Goal: Task Accomplishment & Management: Use online tool/utility

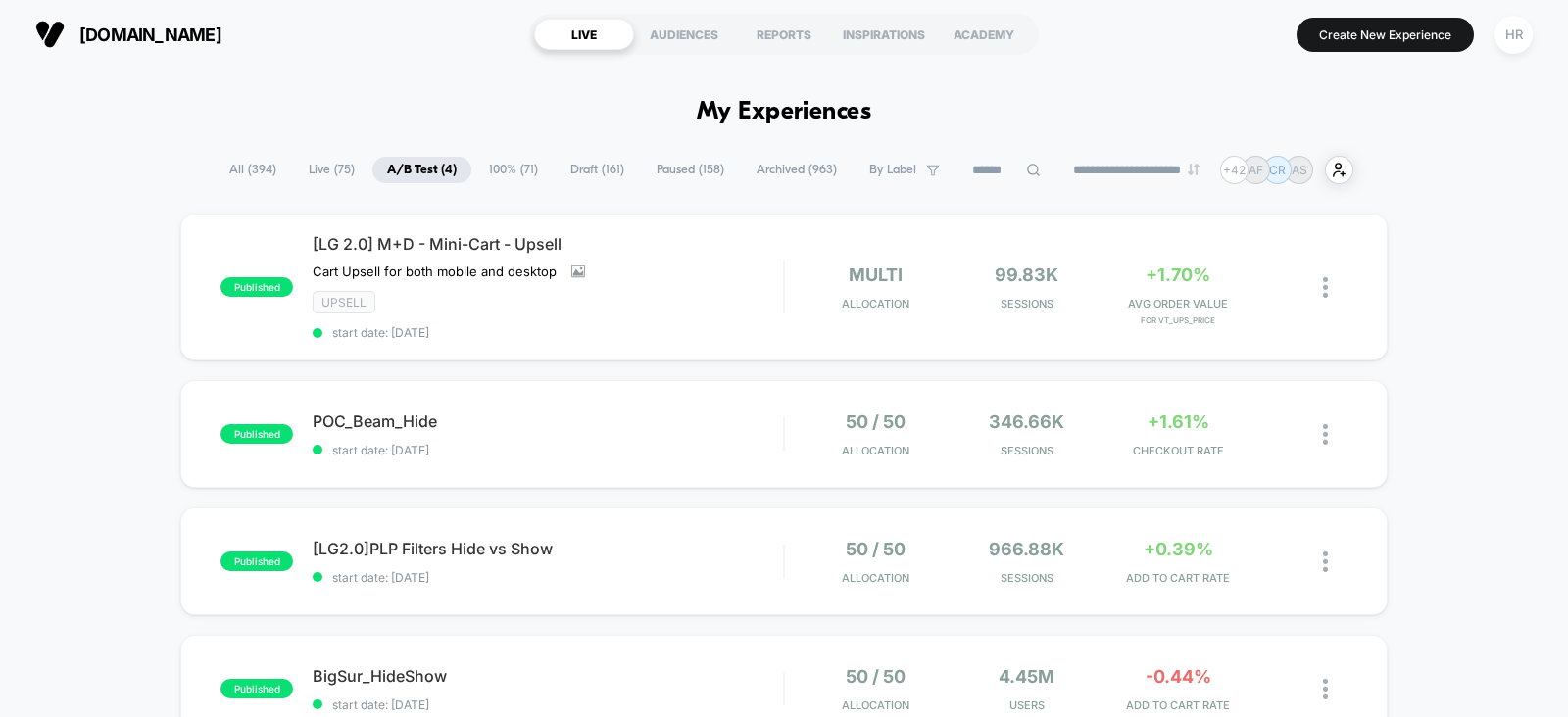
click at [684, 176] on span "Paused ( 158 )" at bounding box center [689, 170] width 97 height 27
click at [672, 160] on span "Paused ( 151 )" at bounding box center [694, 170] width 95 height 27
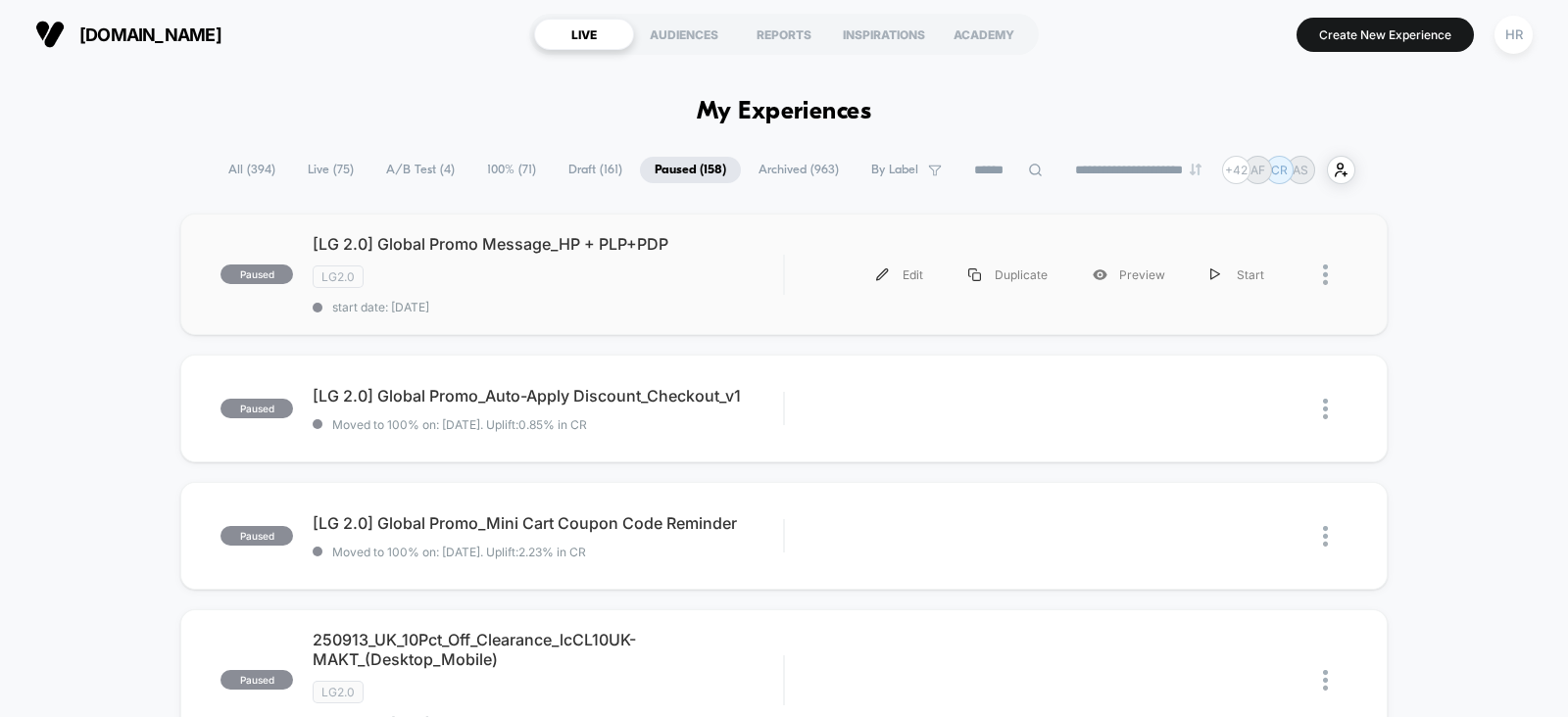
click at [1327, 276] on div at bounding box center [1334, 274] width 25 height 44
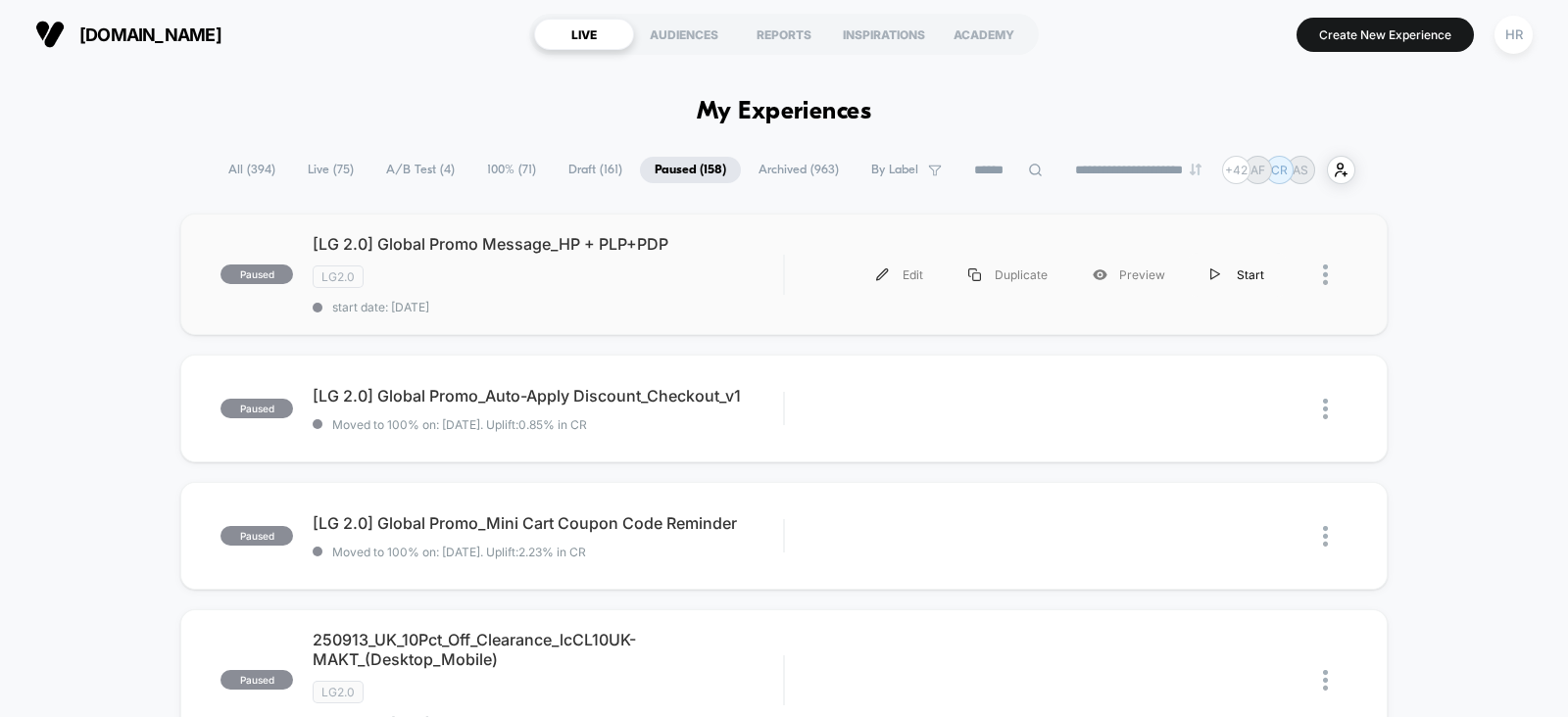
click at [1245, 275] on div "Start" at bounding box center [1236, 274] width 98 height 44
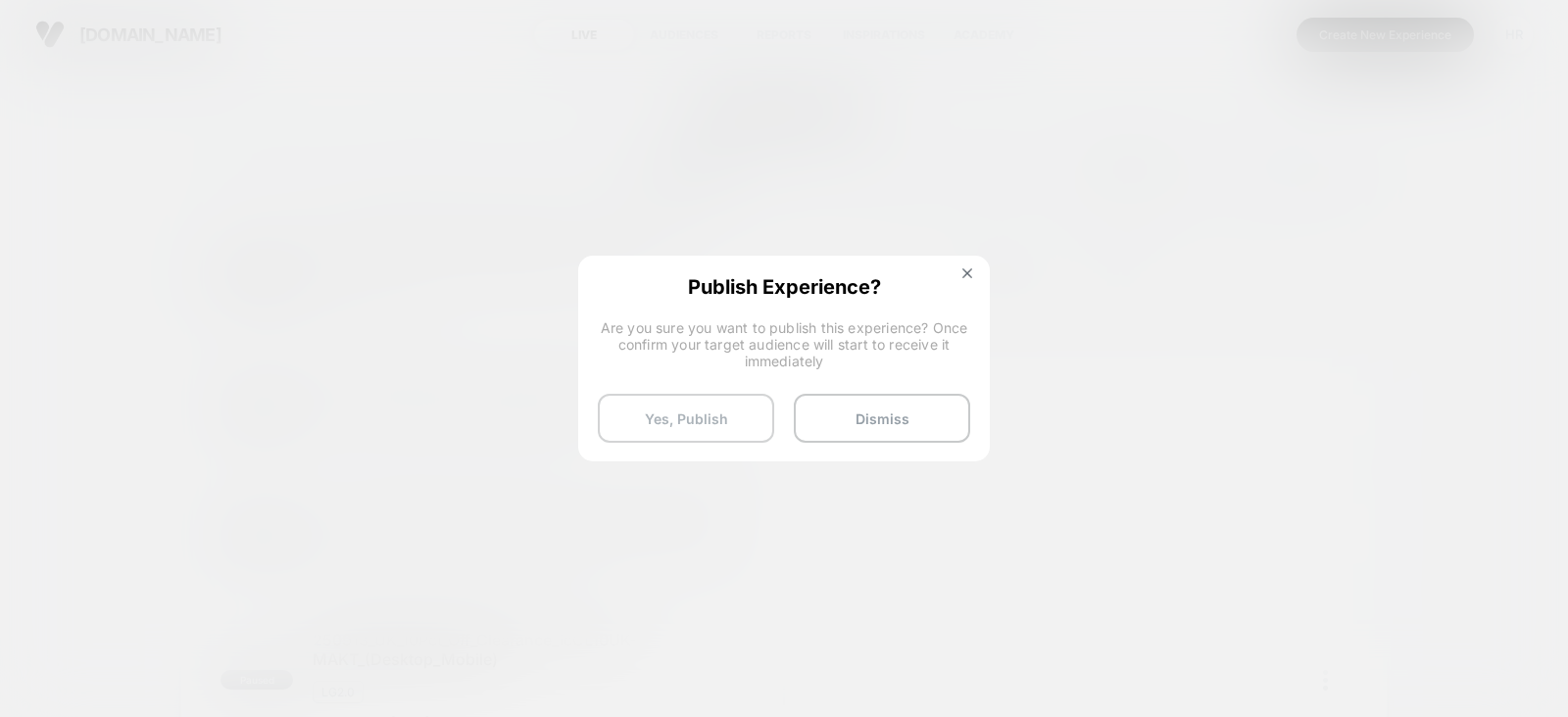
click at [663, 415] on button "Yes, Publish" at bounding box center [686, 418] width 176 height 49
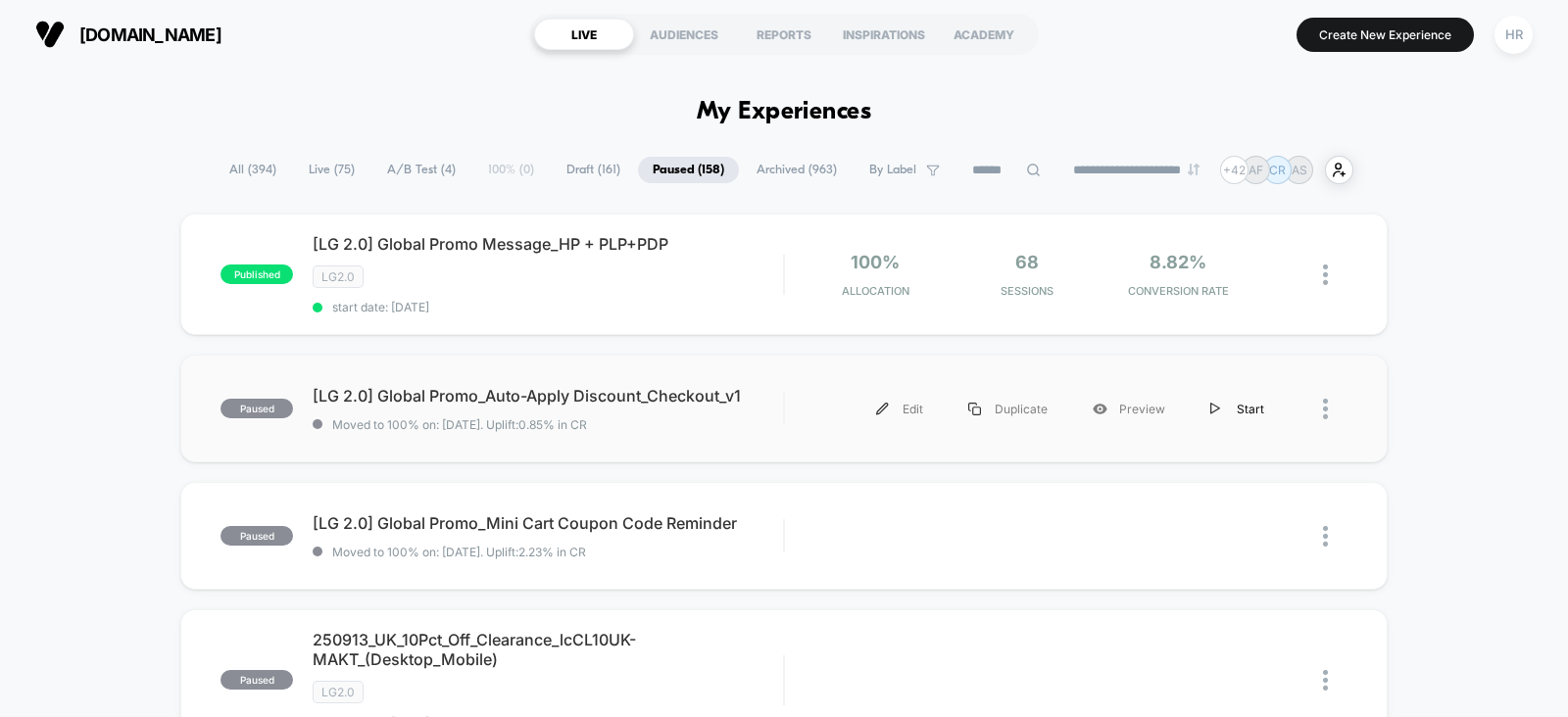
click at [1259, 410] on div "Start" at bounding box center [1236, 409] width 98 height 44
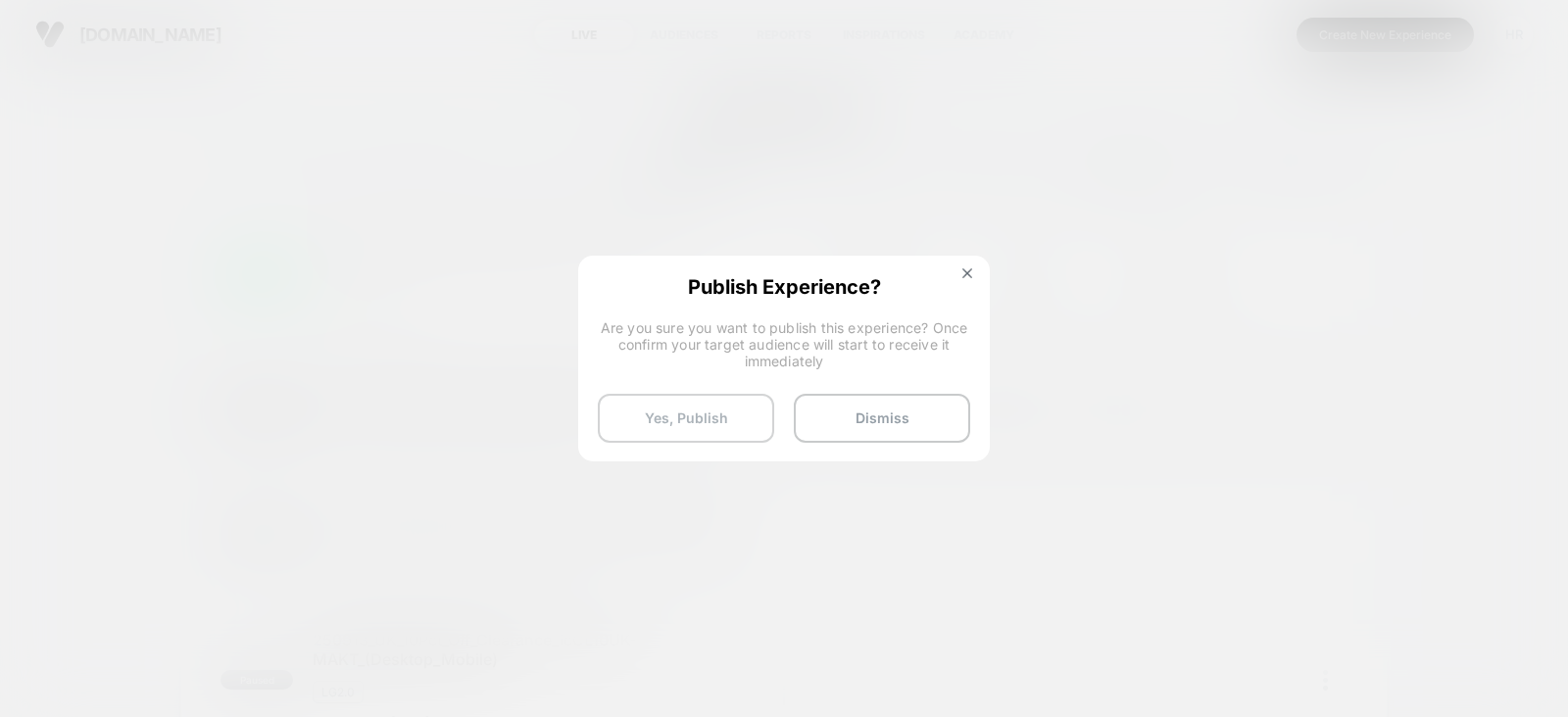
click at [705, 408] on button "Yes, Publish" at bounding box center [686, 418] width 176 height 49
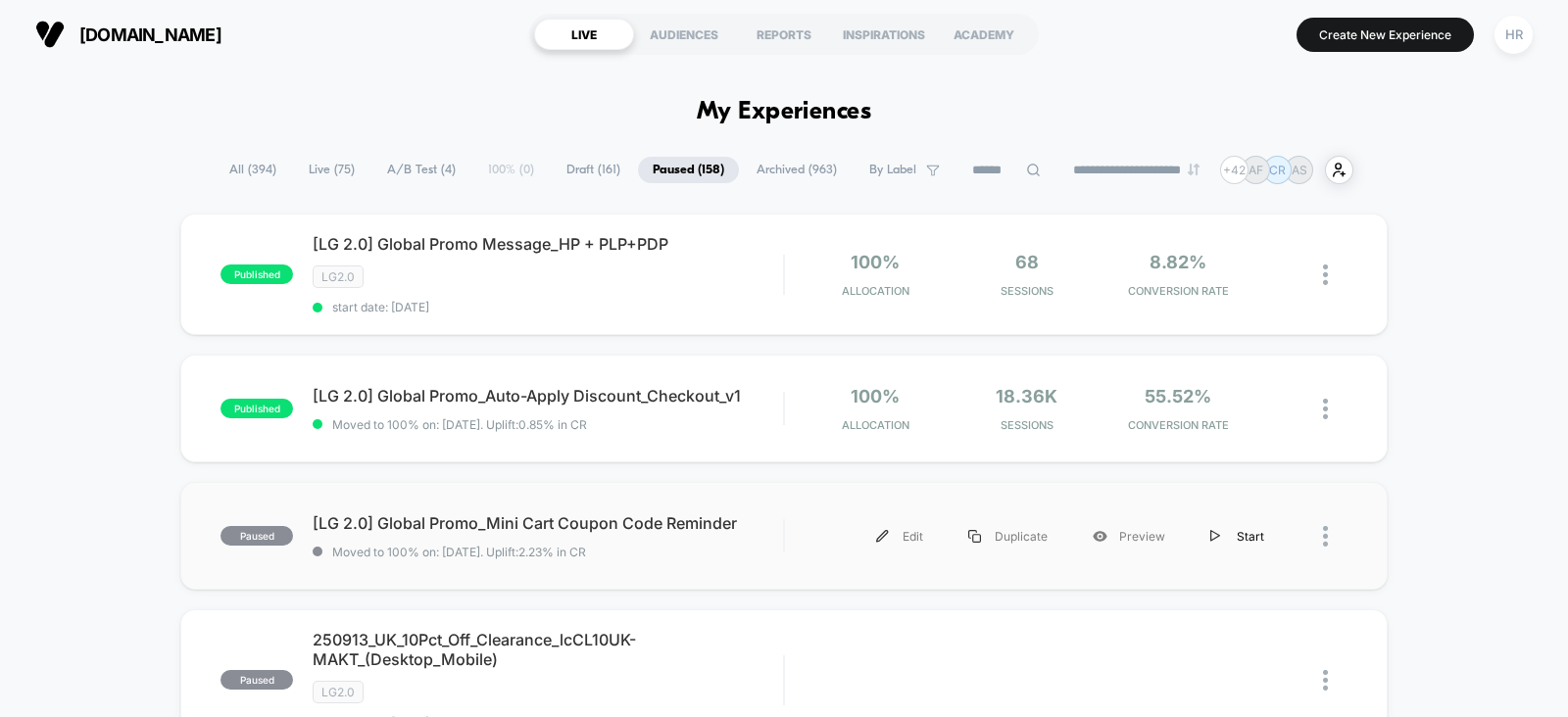
click at [1247, 530] on div "Start" at bounding box center [1236, 536] width 98 height 44
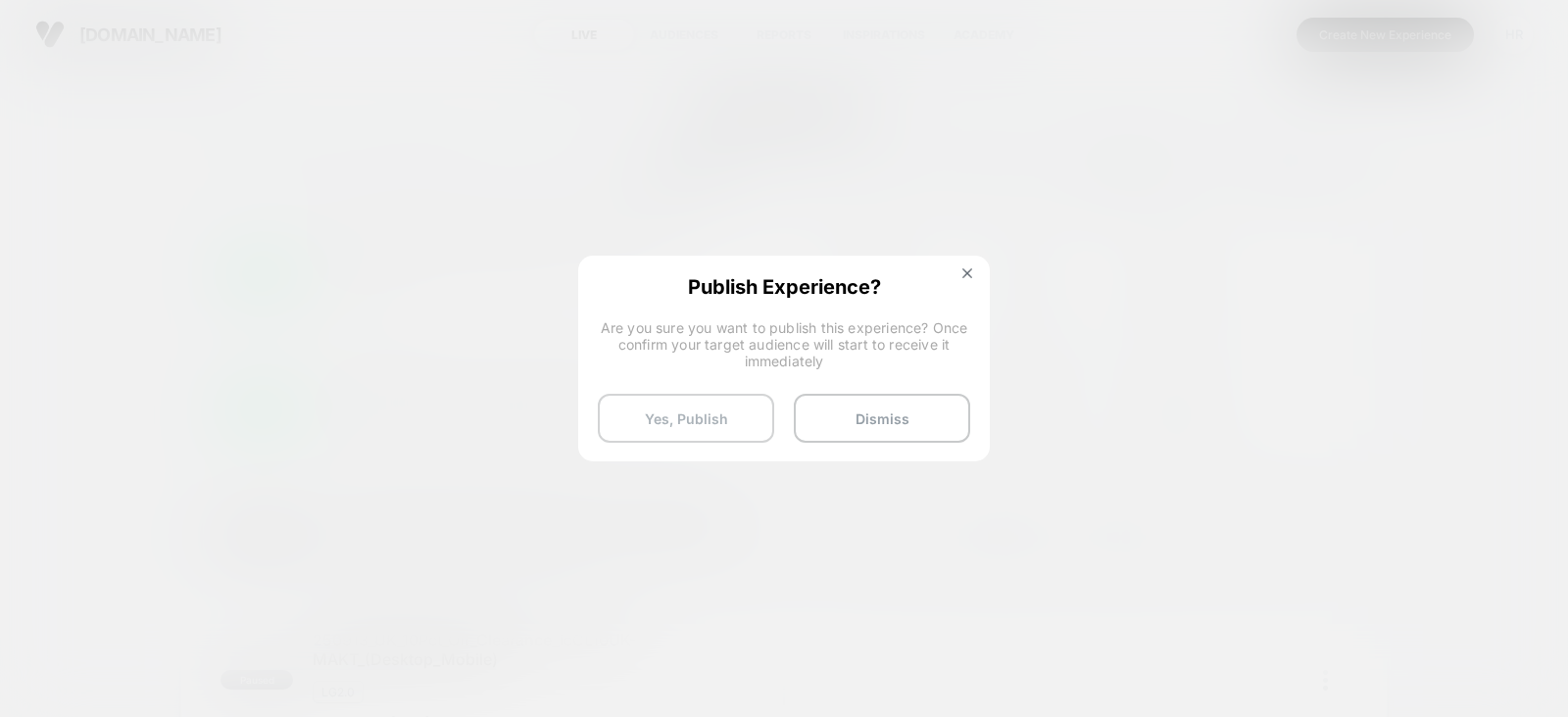
click at [666, 419] on button "Yes, Publish" at bounding box center [686, 418] width 176 height 49
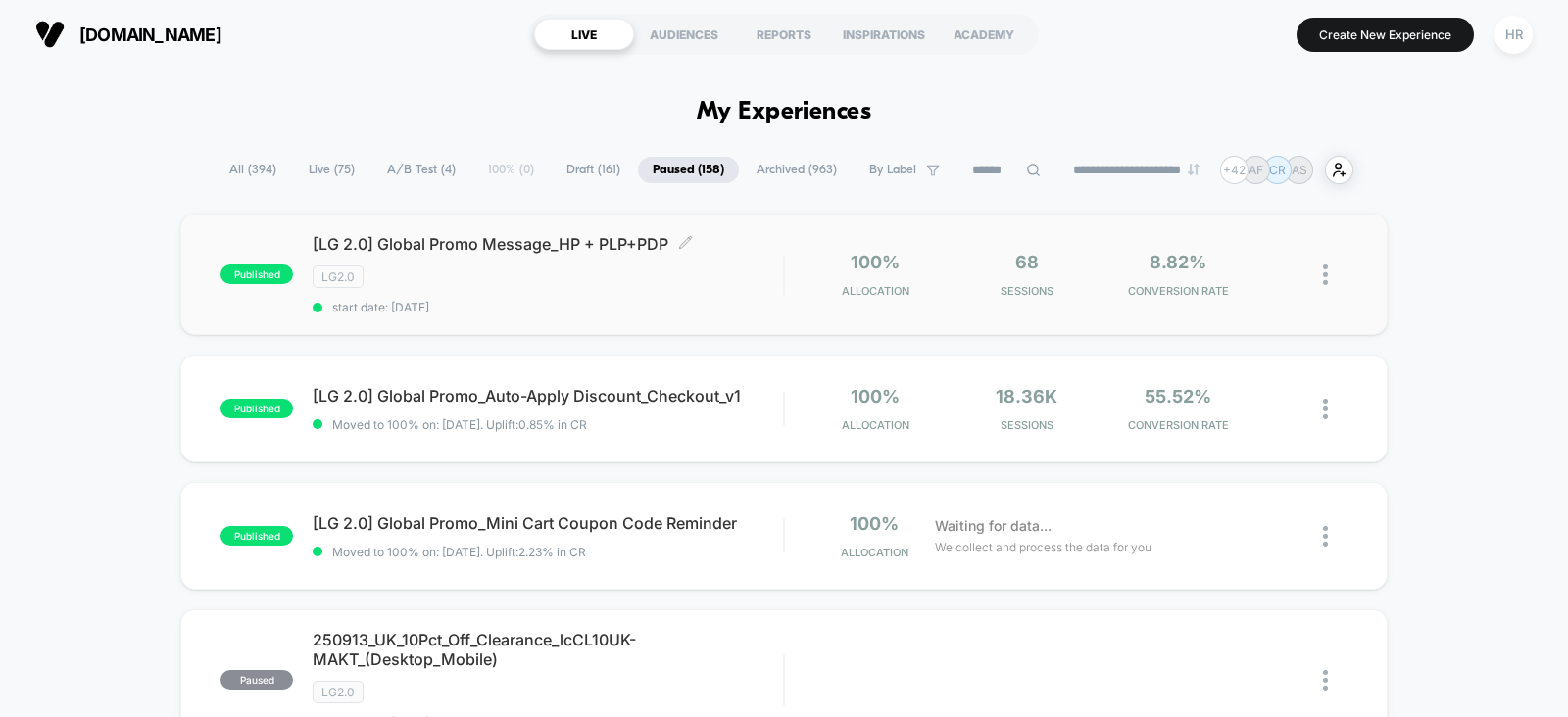
click at [783, 254] on span "[LG 2.0] Global Promo Message_HP + PLP+PDP Click to edit experience details" at bounding box center [547, 244] width 471 height 20
